Goal: Find specific page/section: Find specific page/section

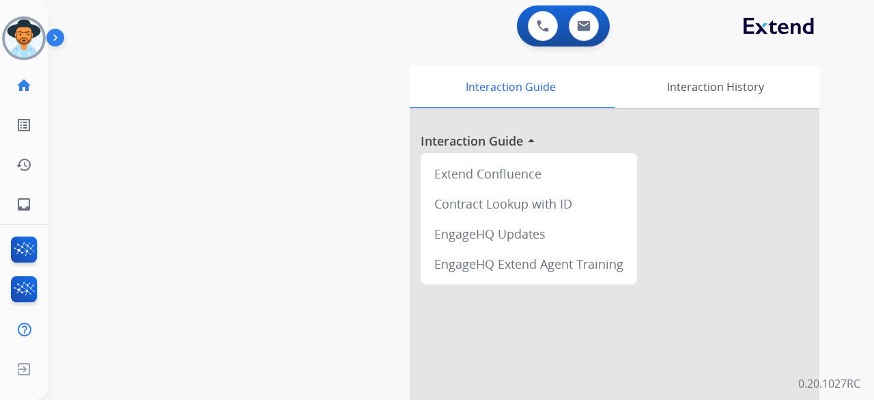
click at [329, 28] on div "0 Voice Interactions 0 Email Interactions" at bounding box center [452, 27] width 777 height 44
